Goal: Information Seeking & Learning: Learn about a topic

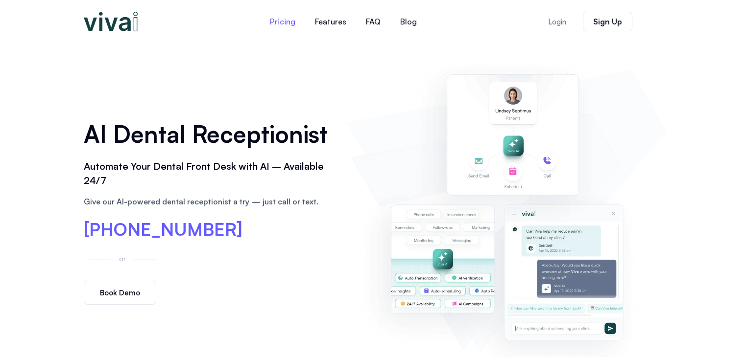
click at [282, 23] on link "Pricing" at bounding box center [282, 22] width 45 height 24
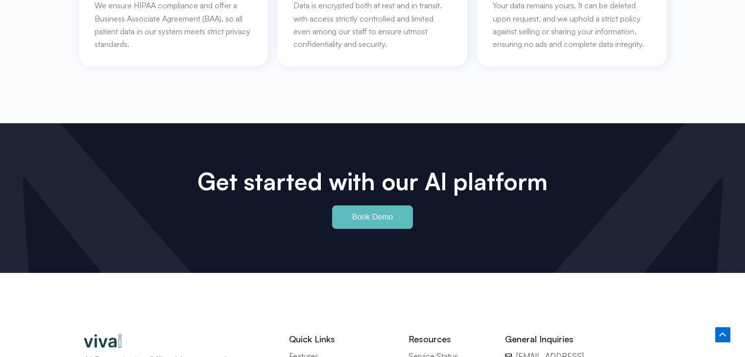
scroll to position [4652, 0]
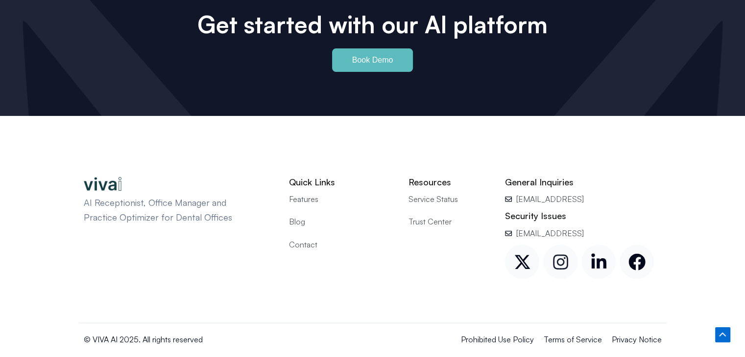
click at [562, 254] on icon at bounding box center [560, 262] width 17 height 17
click at [299, 193] on span "Features" at bounding box center [303, 199] width 29 height 13
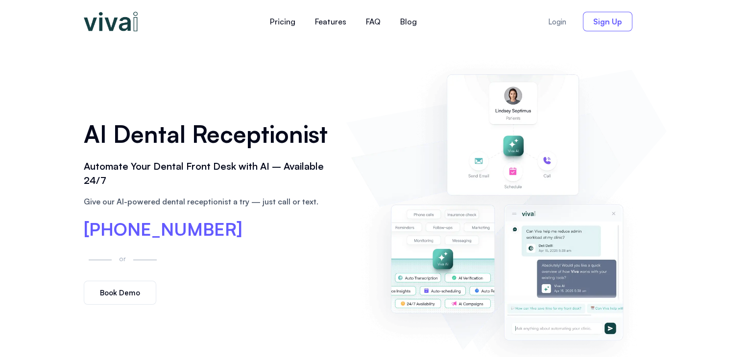
click at [617, 20] on span "Sign Up" at bounding box center [607, 22] width 29 height 8
click at [127, 18] on img at bounding box center [111, 22] width 54 height 20
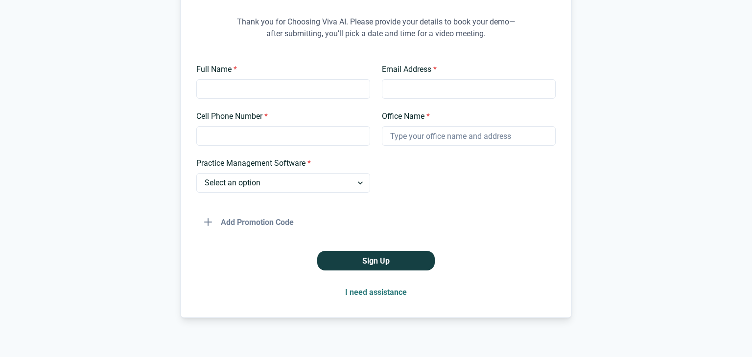
scroll to position [141, 0]
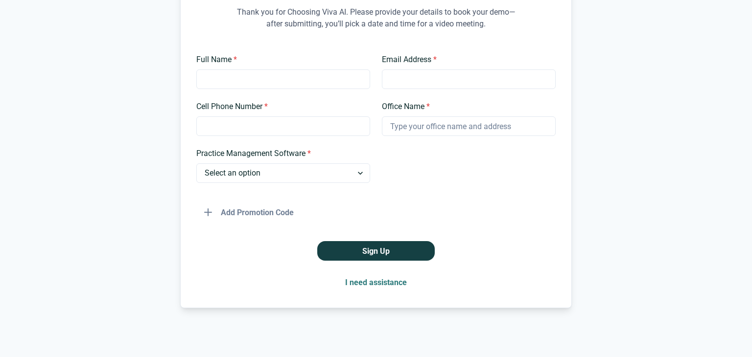
click at [396, 286] on button "I need assistance" at bounding box center [375, 283] width 77 height 20
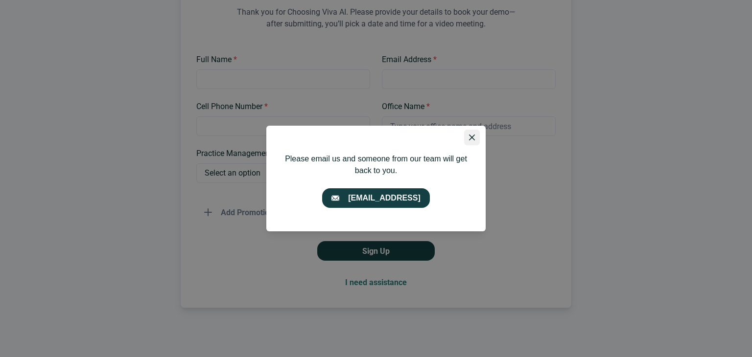
click at [474, 142] on button "Close" at bounding box center [472, 138] width 16 height 16
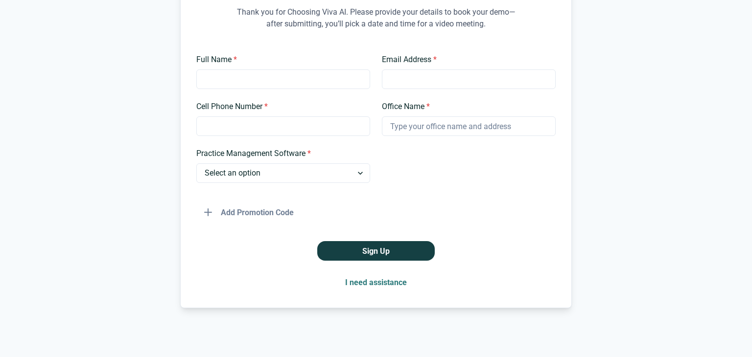
scroll to position [0, 0]
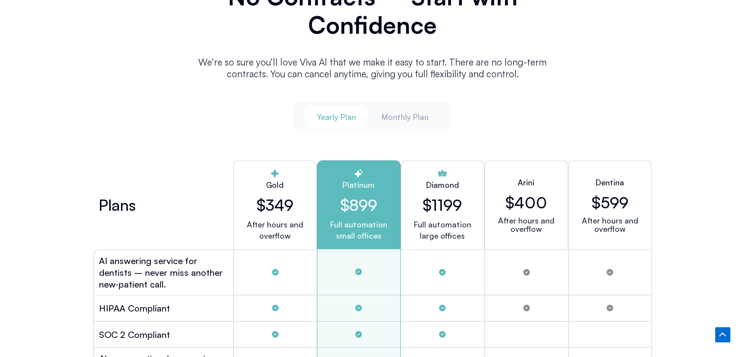
scroll to position [2643, 0]
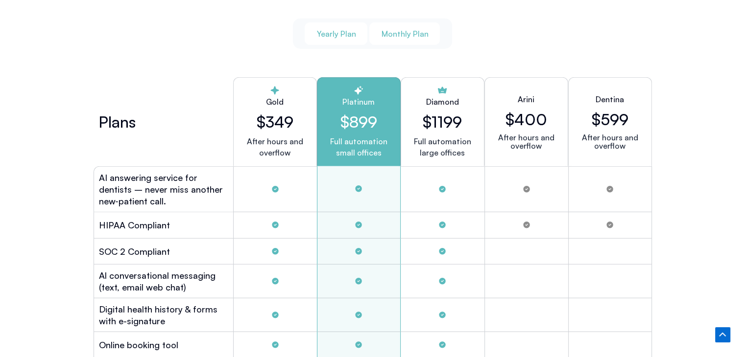
click at [406, 30] on span "Monthly Plan" at bounding box center [404, 33] width 47 height 11
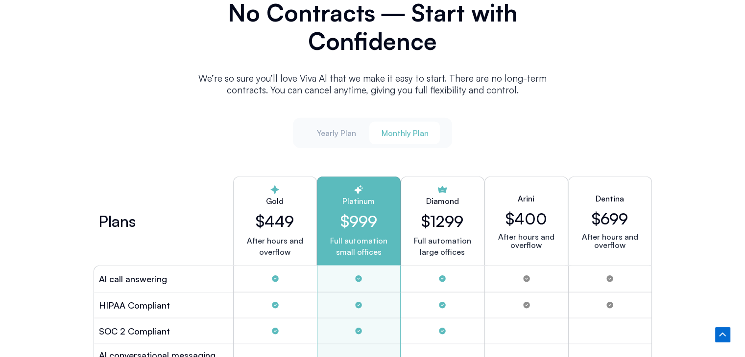
scroll to position [2514, 0]
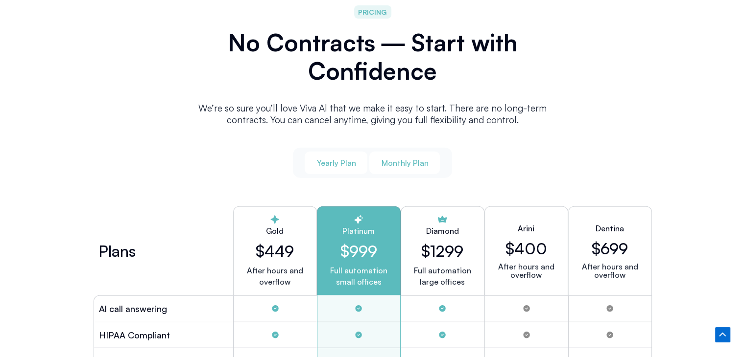
click at [355, 159] on span "Yearly Plan" at bounding box center [335, 163] width 39 height 11
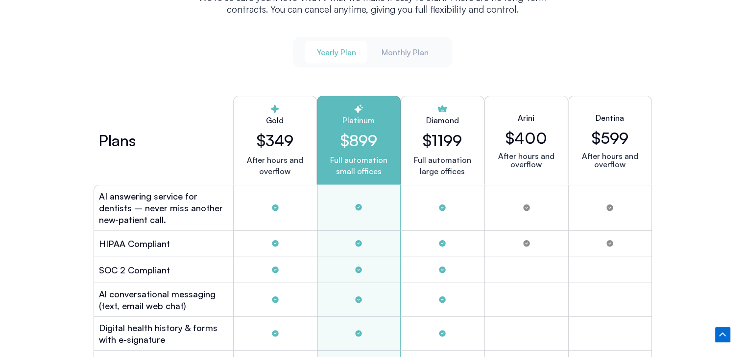
scroll to position [2626, 0]
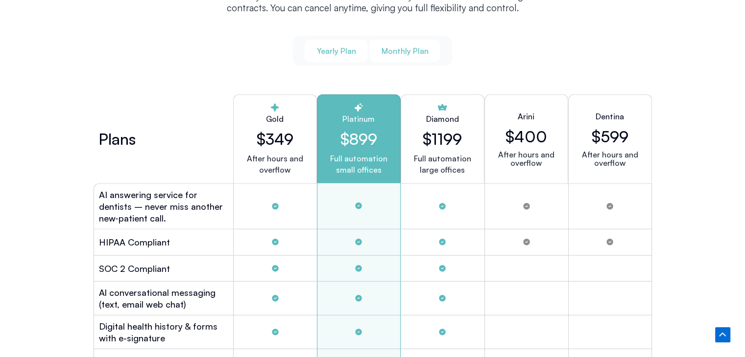
click at [411, 52] on span "Monthly Plan" at bounding box center [404, 51] width 47 height 11
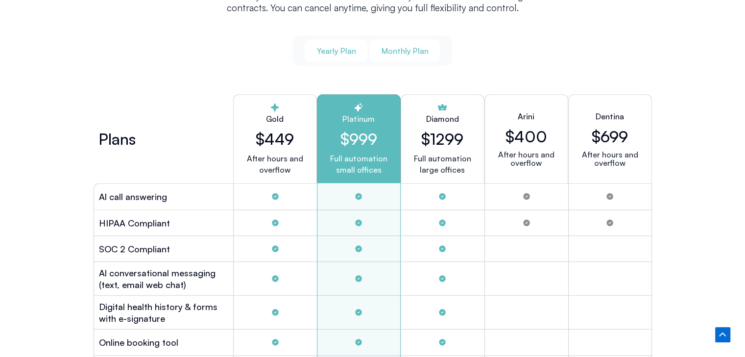
click at [326, 53] on button "Yearly Plan" at bounding box center [336, 51] width 63 height 23
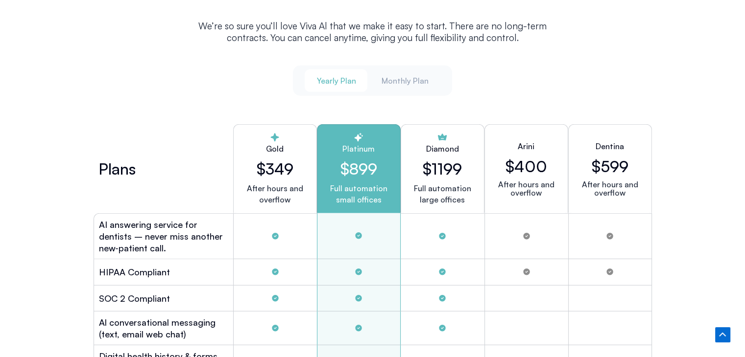
scroll to position [2582, 0]
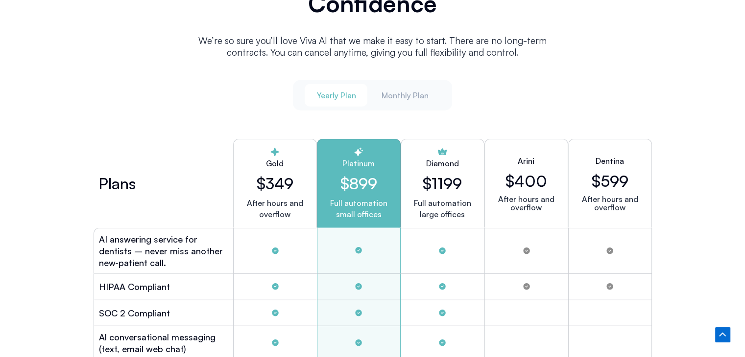
click at [434, 159] on h2 "Diamond" at bounding box center [442, 164] width 33 height 12
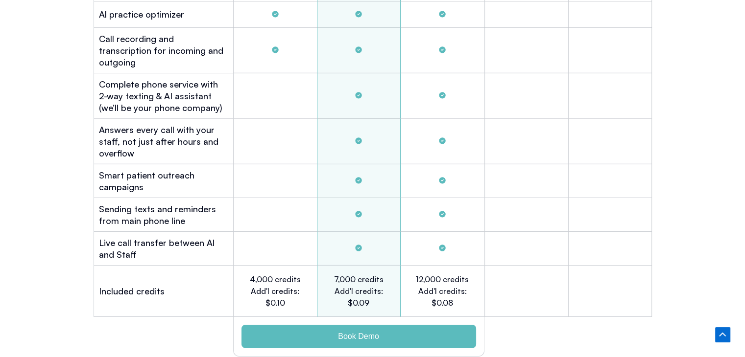
scroll to position [3035, 0]
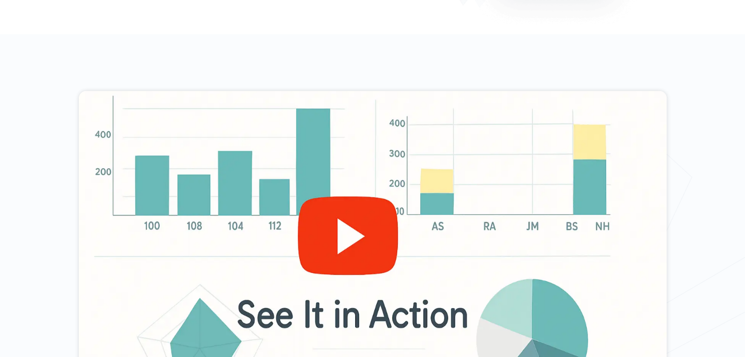
scroll to position [0, 0]
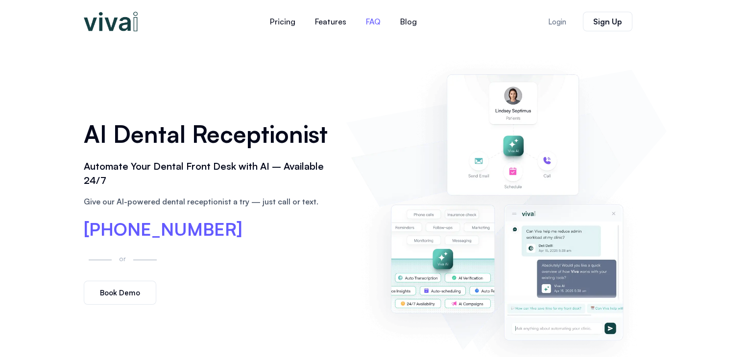
click at [376, 21] on link "FAQ" at bounding box center [373, 22] width 34 height 24
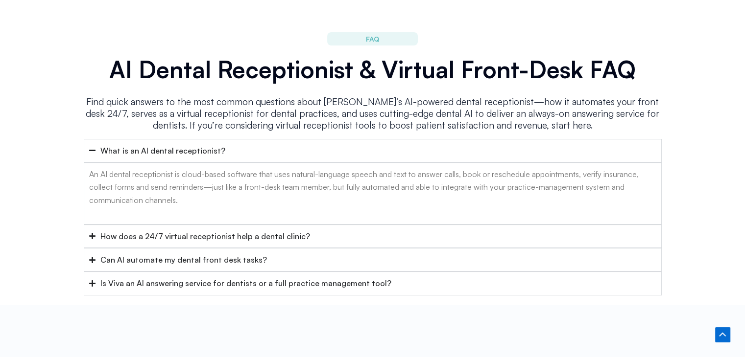
click at [269, 230] on div "How does a 24/7 virtual receptionist help a dental clinic?" at bounding box center [205, 236] width 210 height 13
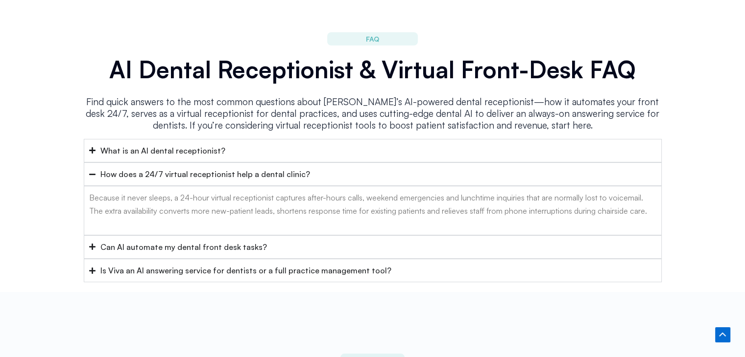
click at [264, 236] on summary "Can AI automate my dental front desk tasks?" at bounding box center [373, 248] width 578 height 24
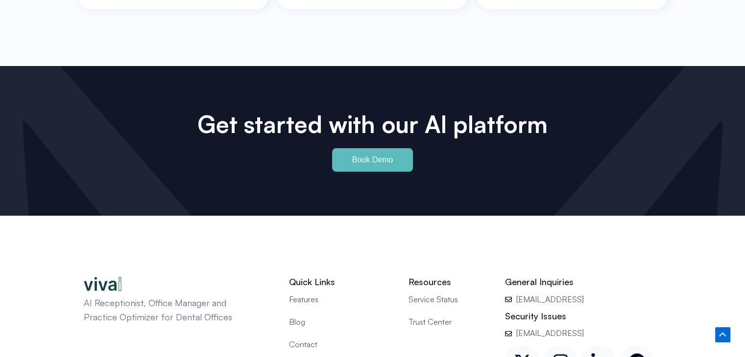
scroll to position [4639, 0]
